Goal: Obtain resource: Obtain resource

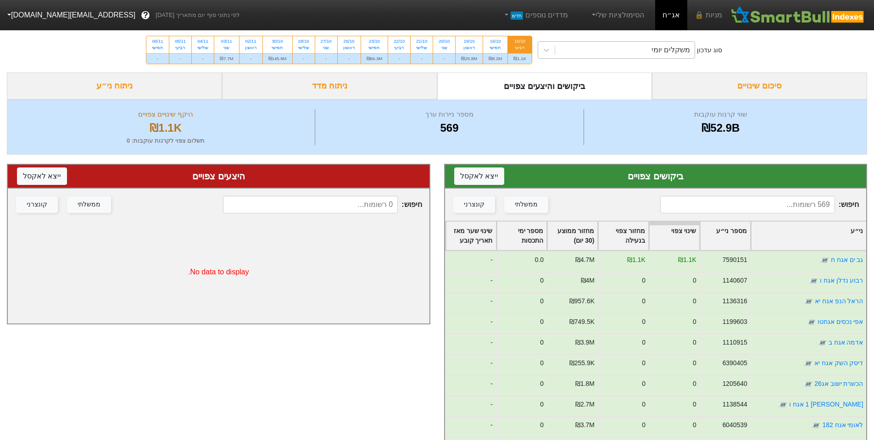
click at [585, 45] on div "משקלים יומי" at bounding box center [624, 50] width 139 height 17
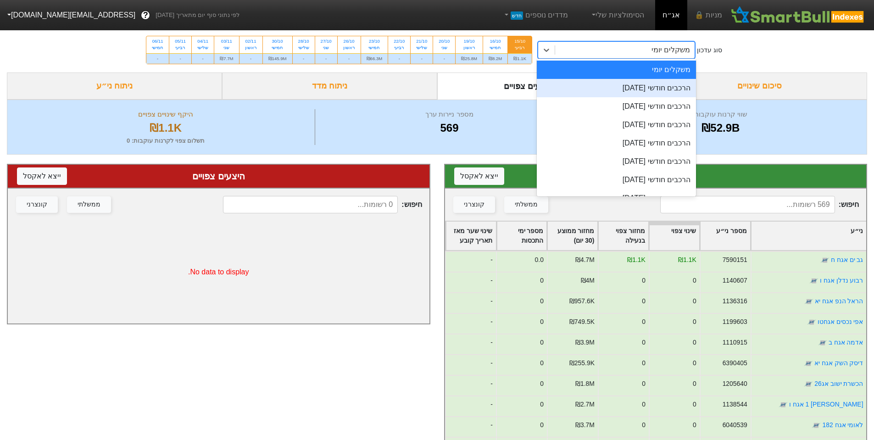
click at [623, 86] on div "הרכבים חודשי [DATE]" at bounding box center [616, 88] width 159 height 18
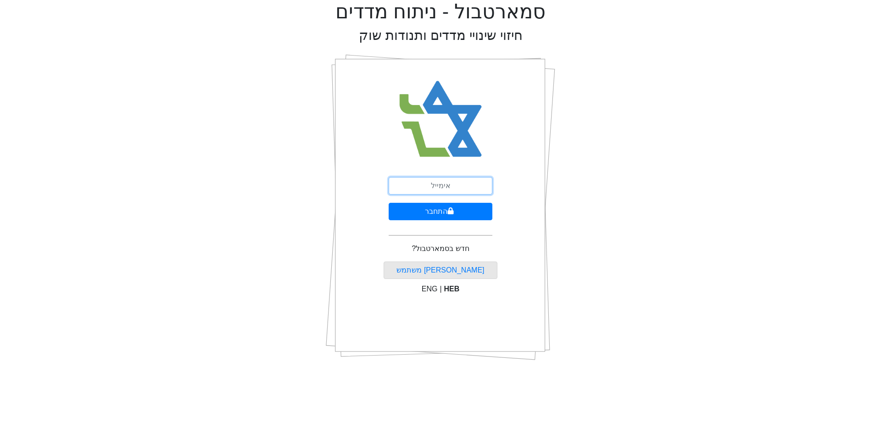
click at [426, 188] on input "email" at bounding box center [441, 185] width 104 height 17
drag, startPoint x: 440, startPoint y: 193, endPoint x: 451, endPoint y: 190, distance: 11.9
click at [440, 193] on input "[EMAIL_ADDRESS][DOMAIN_NAME]" at bounding box center [441, 185] width 104 height 17
type input "[EMAIL_ADDRESS][DOMAIN_NAME]"
click at [445, 215] on button "התחבר" at bounding box center [441, 211] width 104 height 17
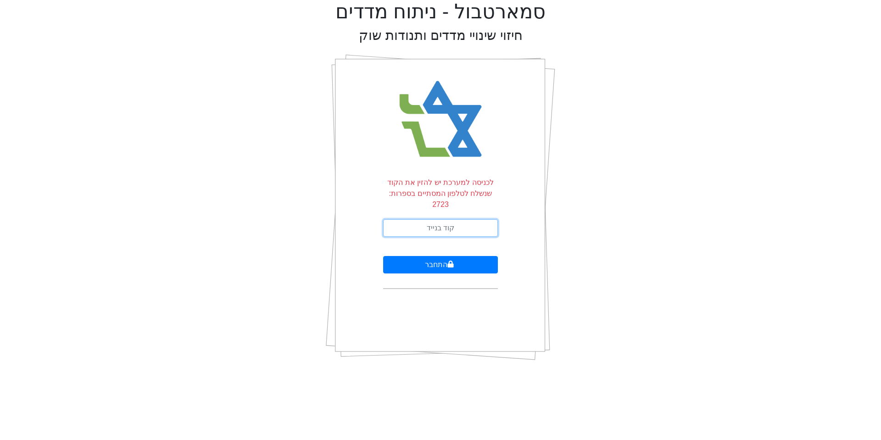
click at [472, 219] on input "text" at bounding box center [440, 227] width 115 height 17
type input "116168"
click at [436, 256] on button "התחבר" at bounding box center [440, 264] width 115 height 17
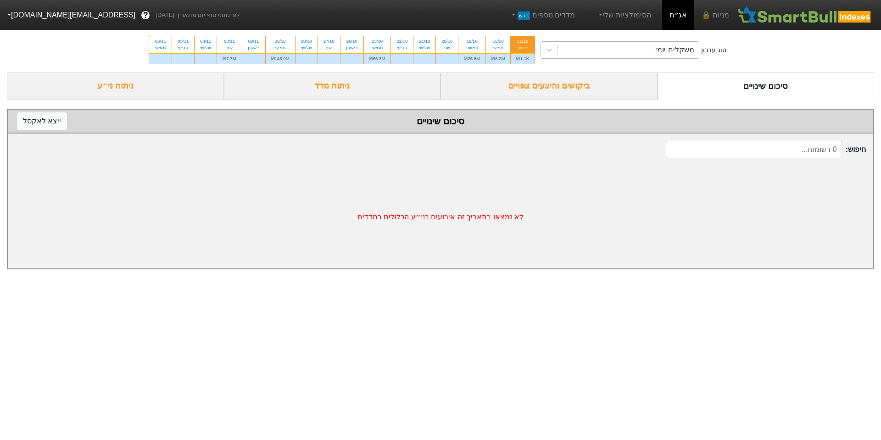
click at [674, 45] on div "משקלים יומי" at bounding box center [674, 49] width 39 height 11
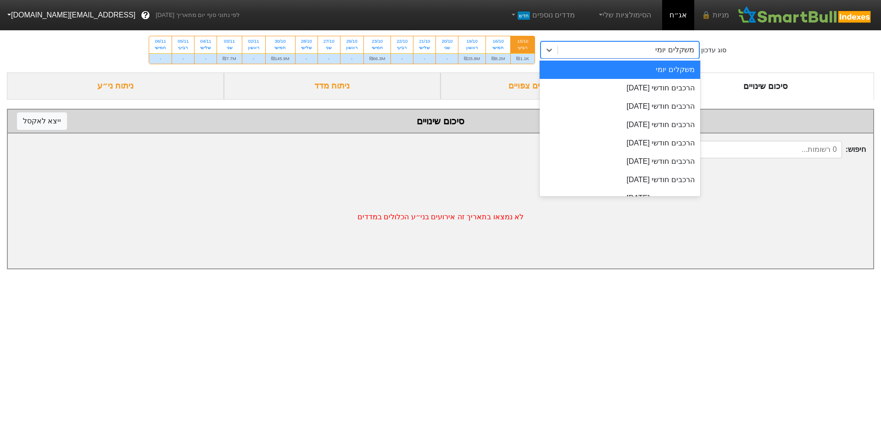
click at [670, 79] on div "משקלים יומי הרכבים חודשי [DATE] הרכבים חודשי [DATE] הרכבים חודשי [DATE] הרכבים …" at bounding box center [619, 128] width 161 height 138
click at [669, 82] on div "הרכבים חודשי [DATE]" at bounding box center [619, 88] width 161 height 18
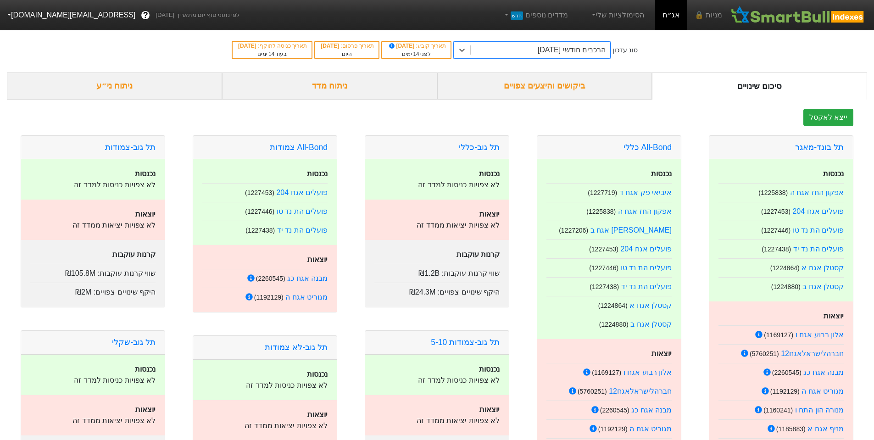
click at [556, 93] on div "ביקושים והיצעים צפויים" at bounding box center [544, 85] width 215 height 27
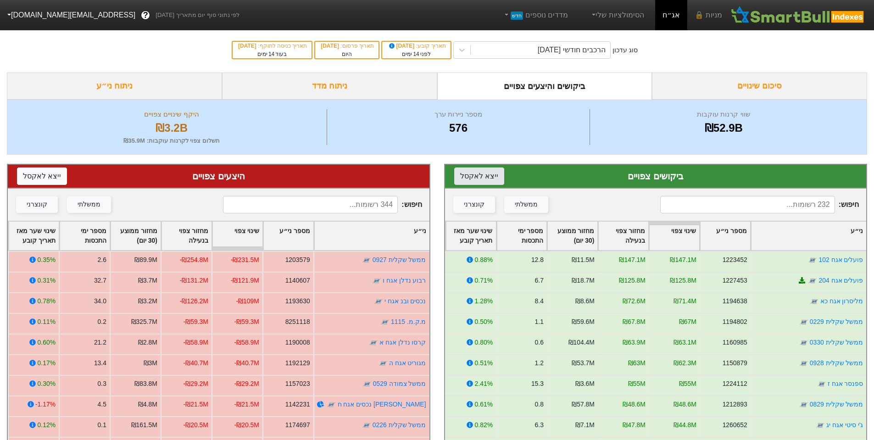
click at [473, 178] on button "ייצא ל אקסל" at bounding box center [479, 175] width 50 height 17
click at [29, 175] on button "ייצא ל אקסל" at bounding box center [42, 175] width 50 height 17
